Goal: Transaction & Acquisition: Book appointment/travel/reservation

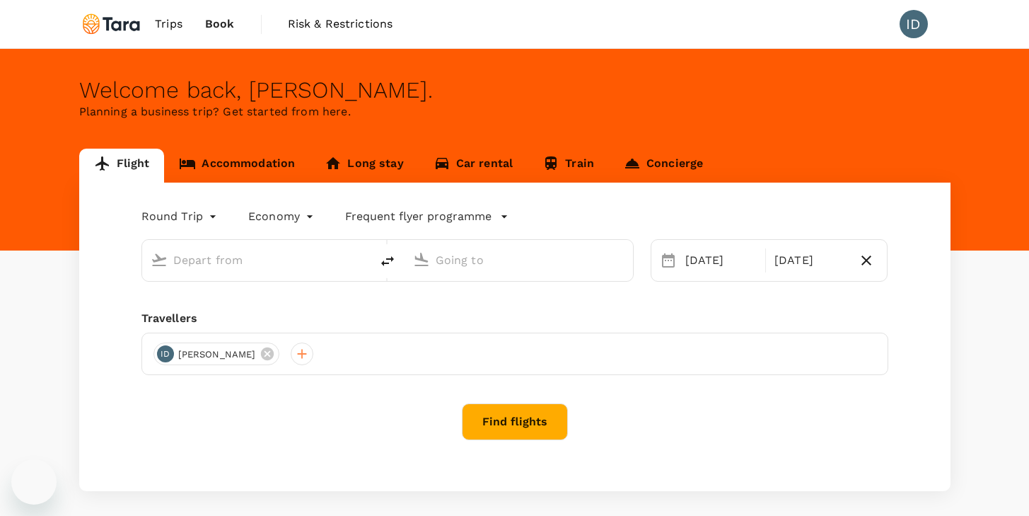
type input "premium-economy"
type input "[GEOGRAPHIC_DATA], [GEOGRAPHIC_DATA] (any)"
type input "Belem, [GEOGRAPHIC_DATA] (any)"
type input "[GEOGRAPHIC_DATA], [GEOGRAPHIC_DATA] (any)"
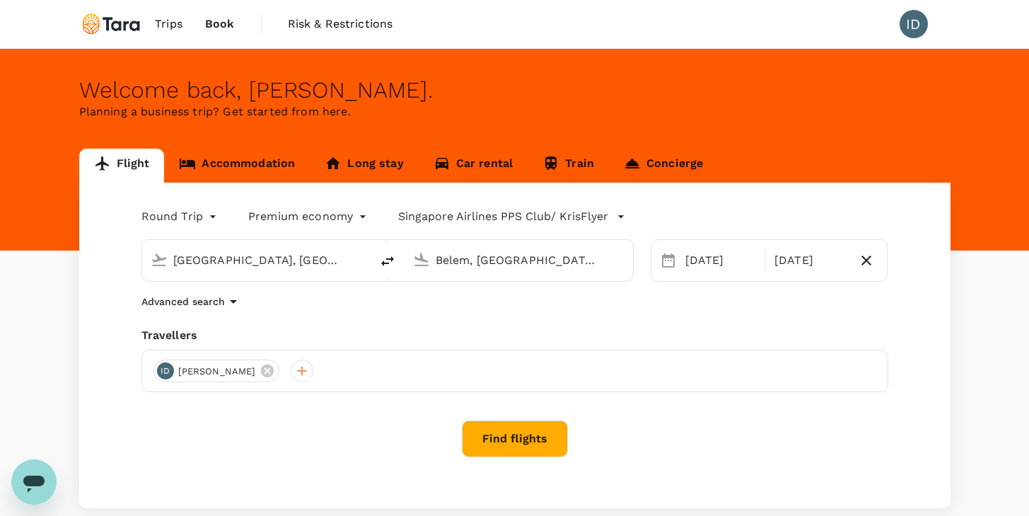
click at [517, 259] on input "Belem, [GEOGRAPHIC_DATA] (any)" at bounding box center [520, 260] width 168 height 22
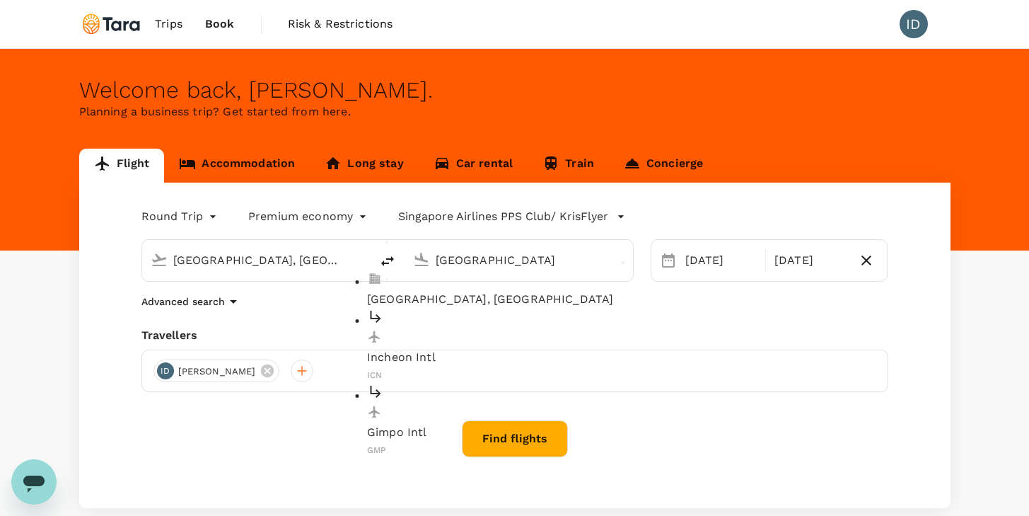
click at [466, 291] on p "[GEOGRAPHIC_DATA], [GEOGRAPHIC_DATA]" at bounding box center [529, 299] width 325 height 17
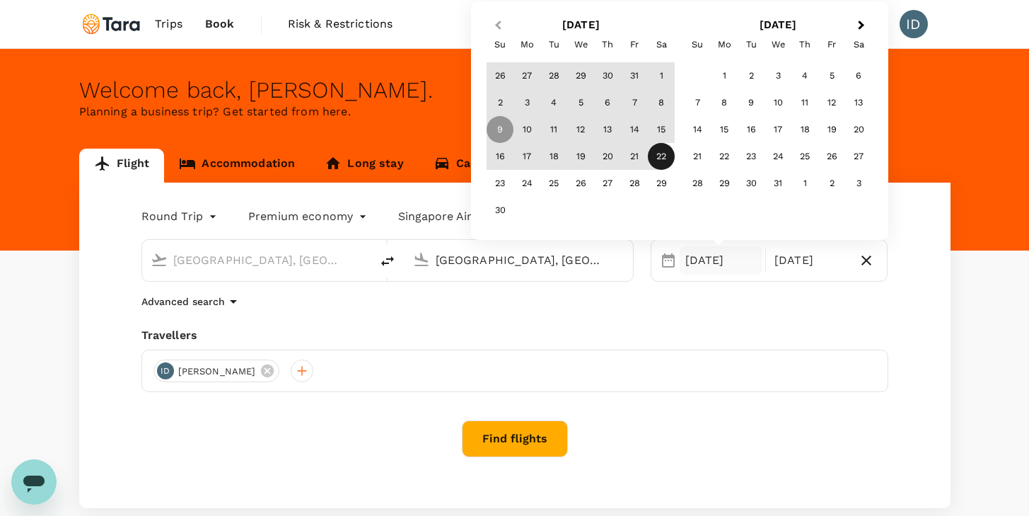
type input "[GEOGRAPHIC_DATA], [GEOGRAPHIC_DATA] (any)"
click at [498, 25] on span "Previous Month" at bounding box center [498, 26] width 0 height 16
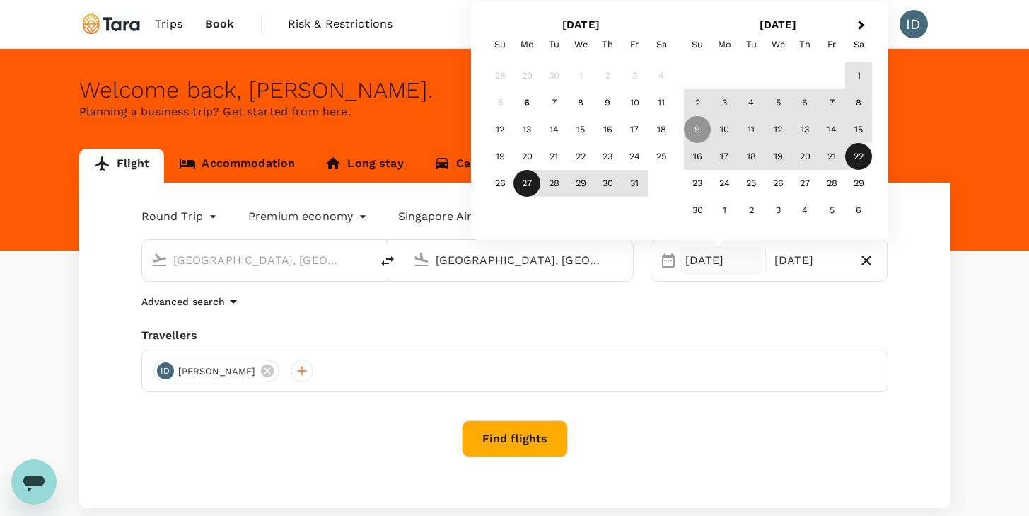
click at [526, 183] on div "27" at bounding box center [527, 183] width 27 height 27
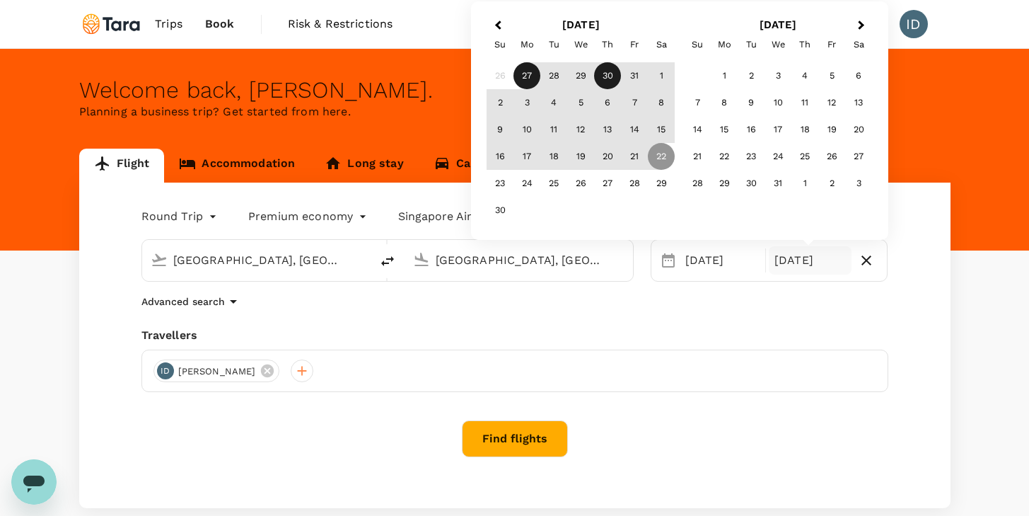
click at [615, 81] on div "30" at bounding box center [607, 75] width 27 height 27
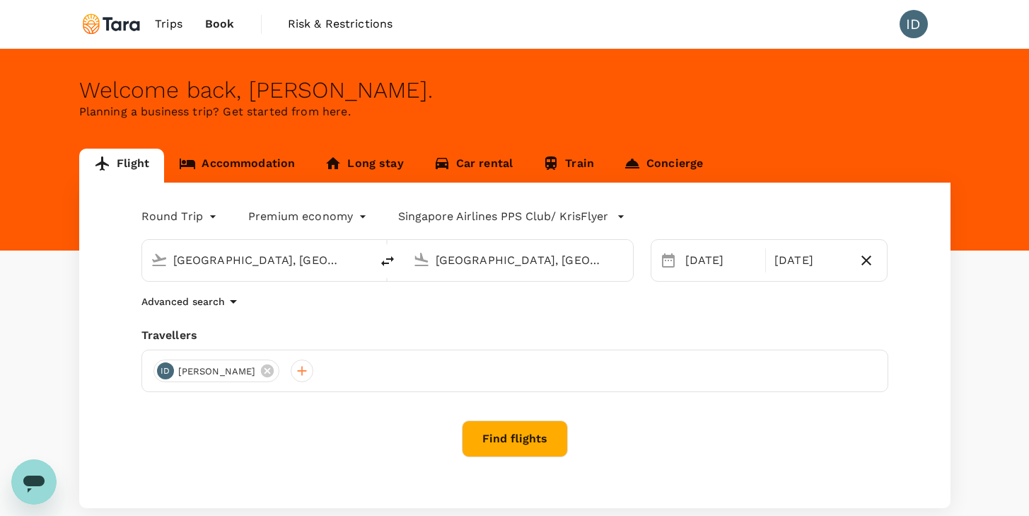
click at [516, 444] on button "Find flights" at bounding box center [515, 438] width 106 height 37
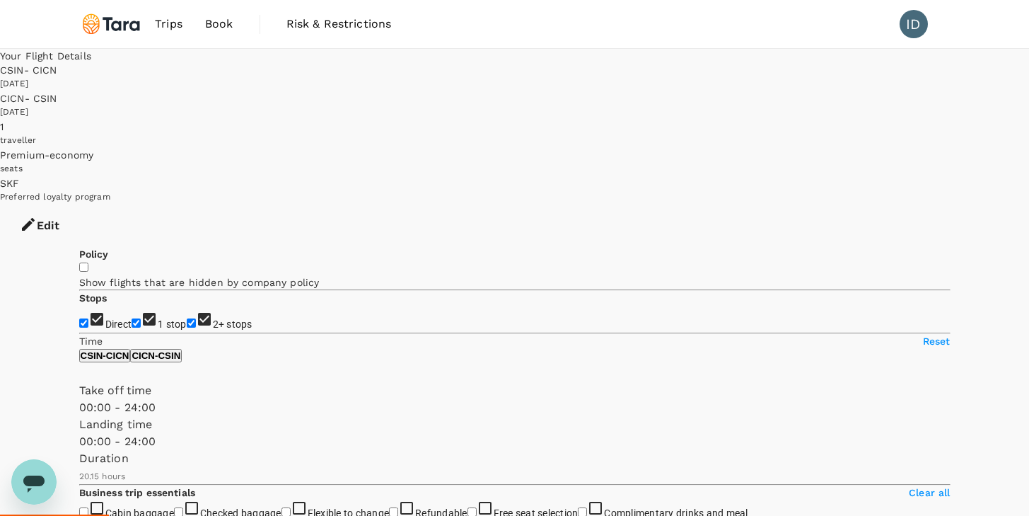
click at [132, 318] on input "1 stop" at bounding box center [136, 322] width 9 height 9
checkbox input "false"
click at [187, 318] on input "2+ stops" at bounding box center [191, 322] width 9 height 9
checkbox input "false"
type input "1595"
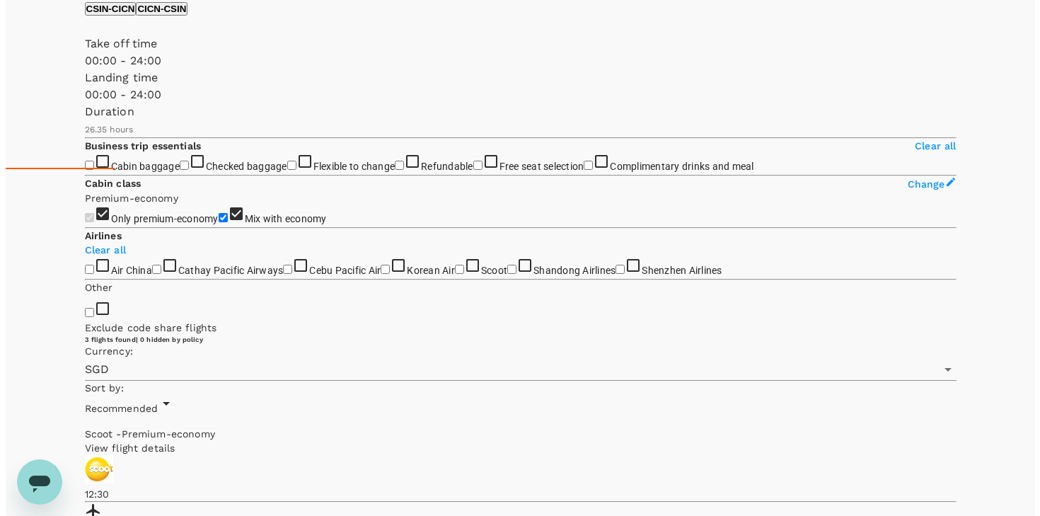
scroll to position [349, 0]
